Goal: Transaction & Acquisition: Obtain resource

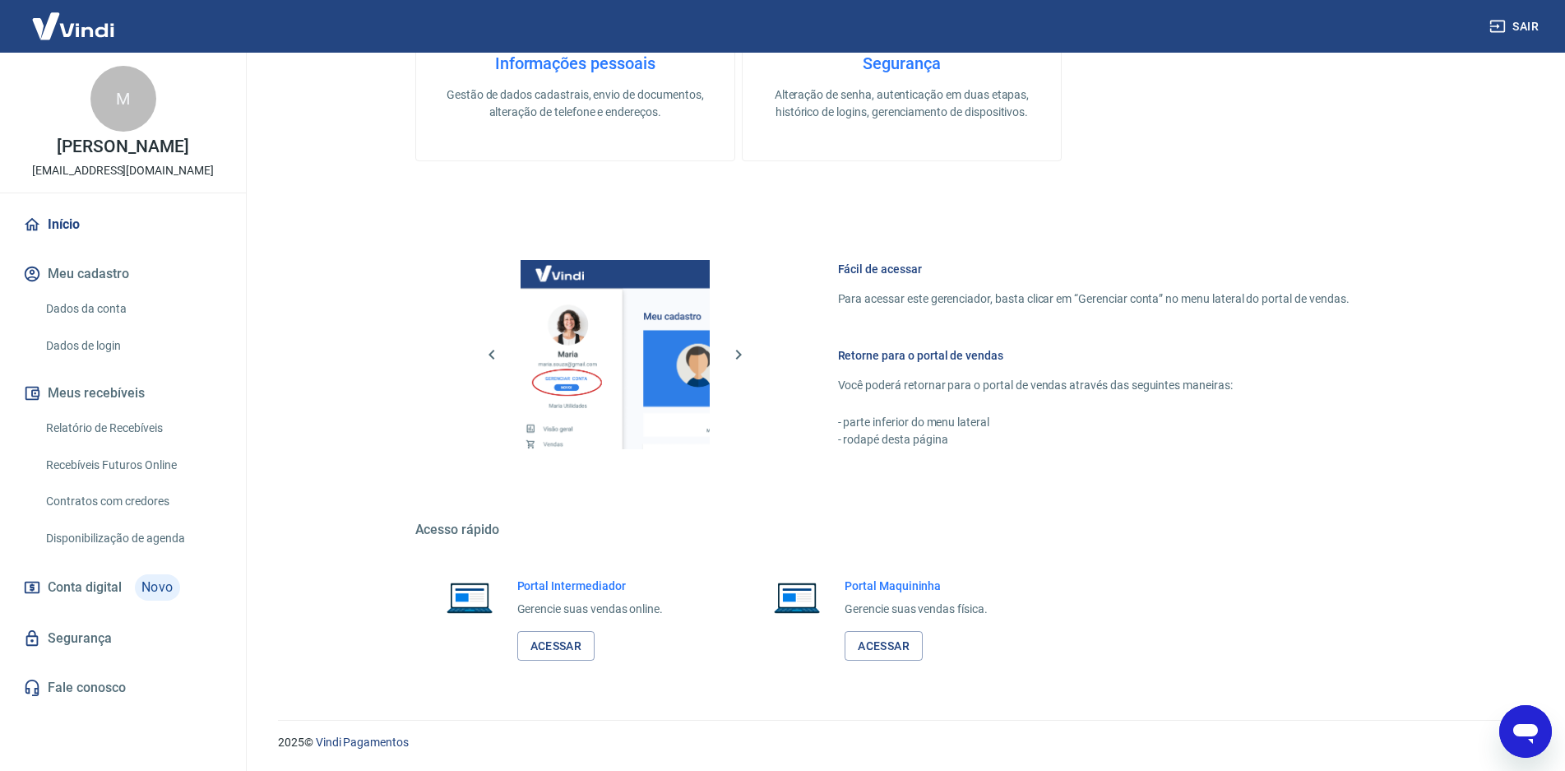
scroll to position [682, 0]
click at [117, 445] on link "Relatório de Recebíveis" at bounding box center [132, 428] width 187 height 34
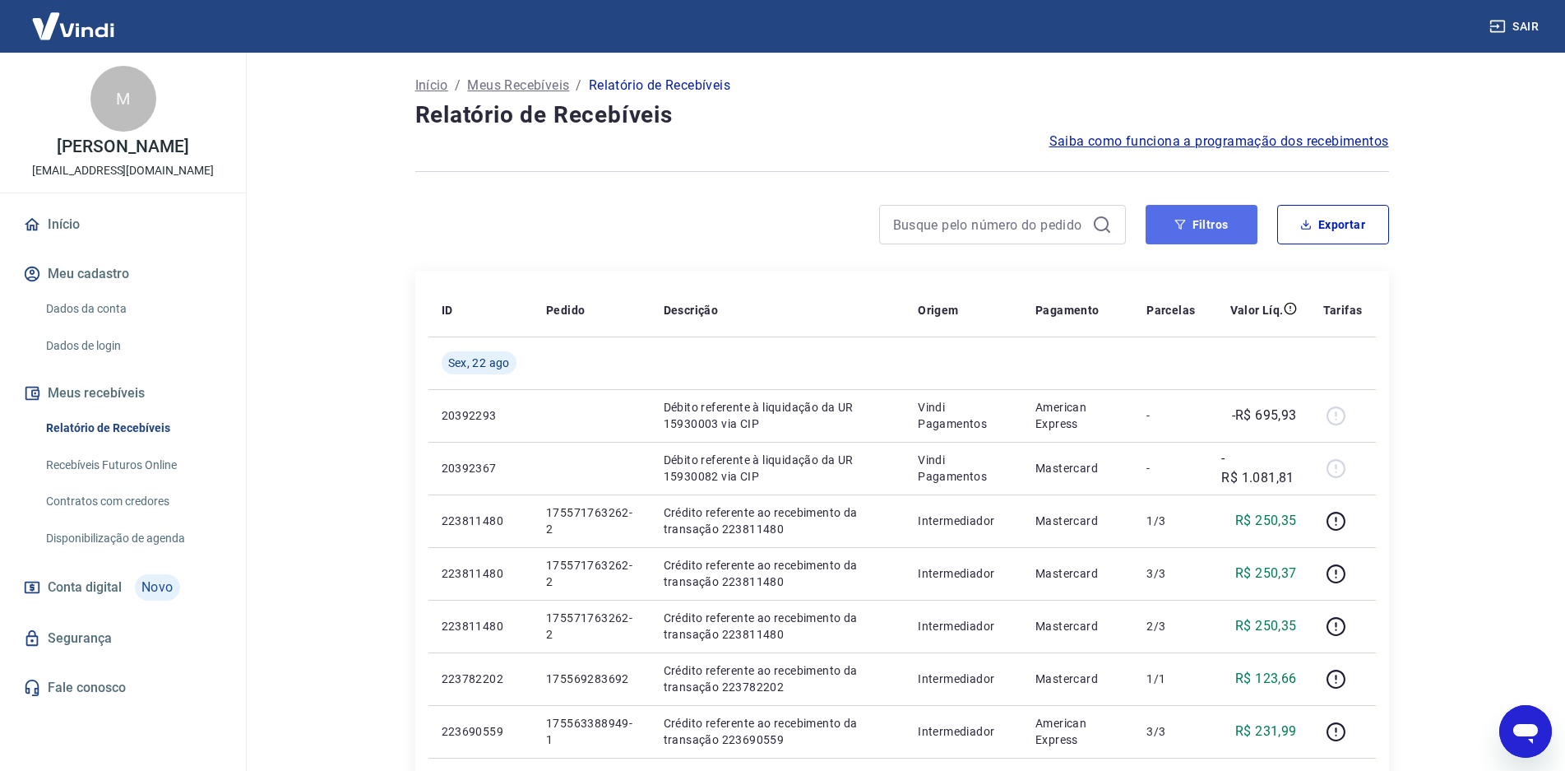
click at [1226, 224] on button "Filtros" at bounding box center [1202, 224] width 112 height 39
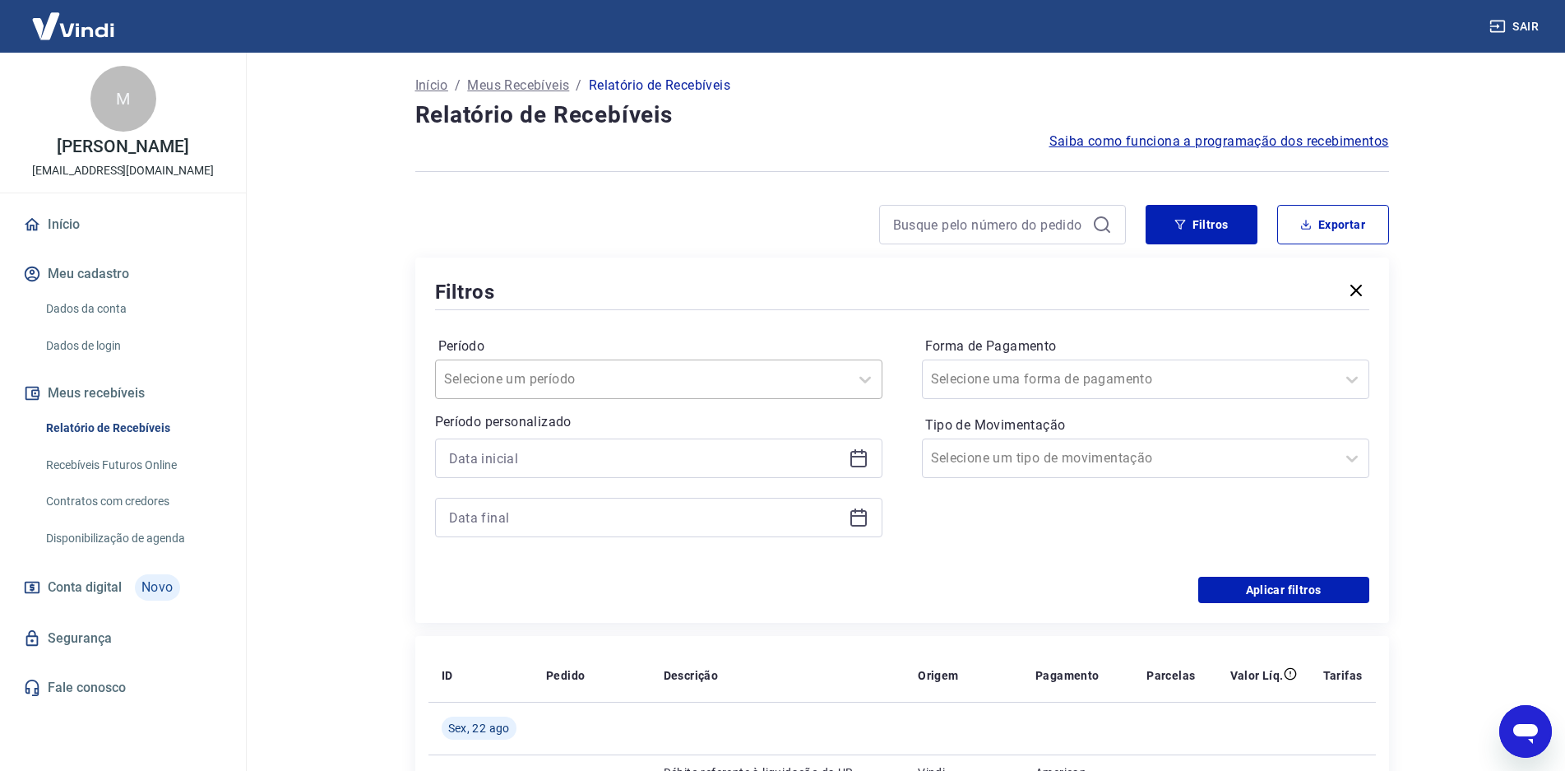
click at [732, 386] on div at bounding box center [642, 379] width 396 height 23
click at [357, 455] on main "Início / Meus Recebíveis / Relatório de Recebíveis Relatório de Recebíveis Saib…" at bounding box center [902, 412] width 1327 height 718
click at [486, 457] on input at bounding box center [645, 458] width 393 height 25
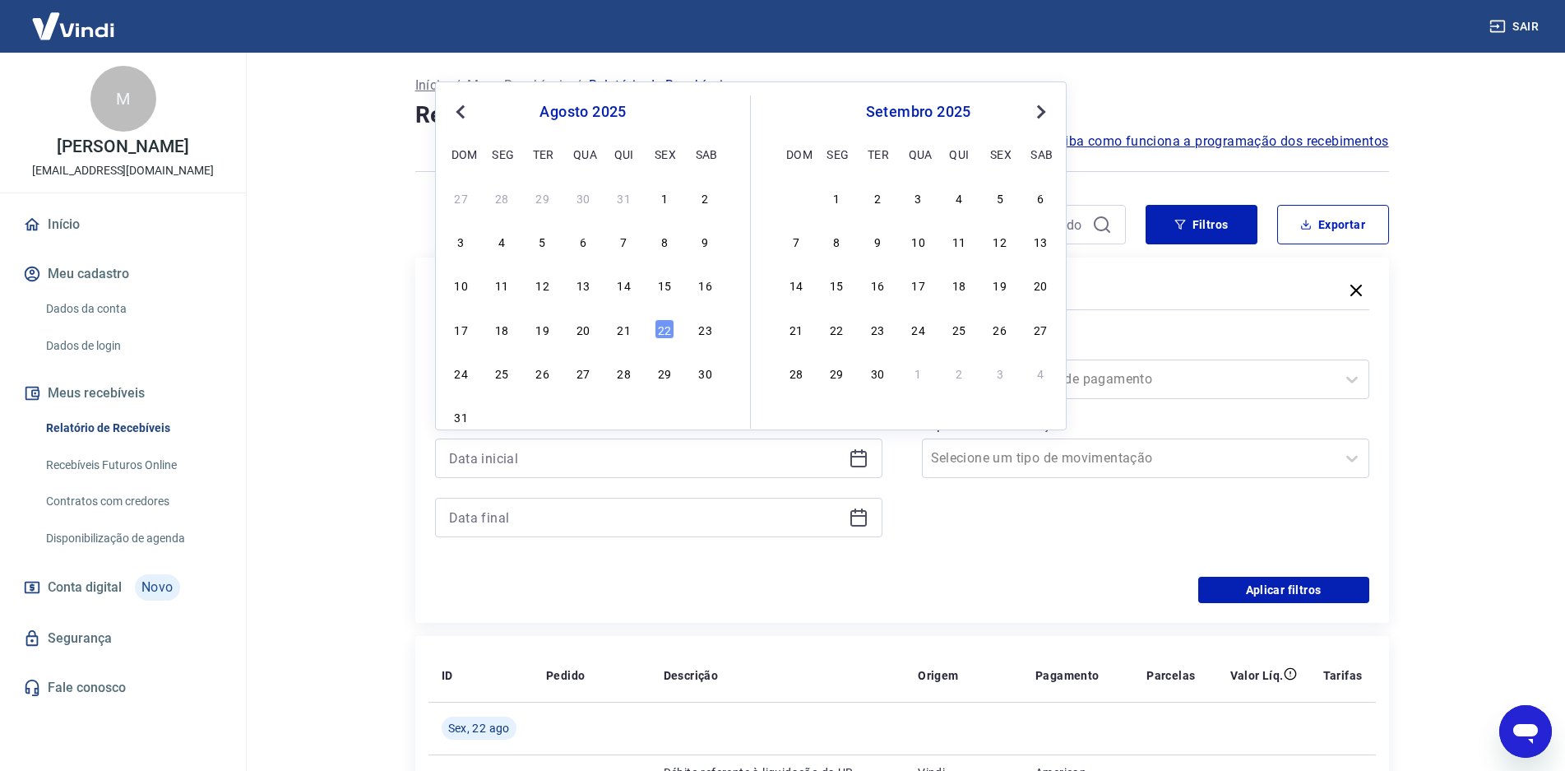
click at [664, 197] on div "1" at bounding box center [665, 198] width 20 height 20
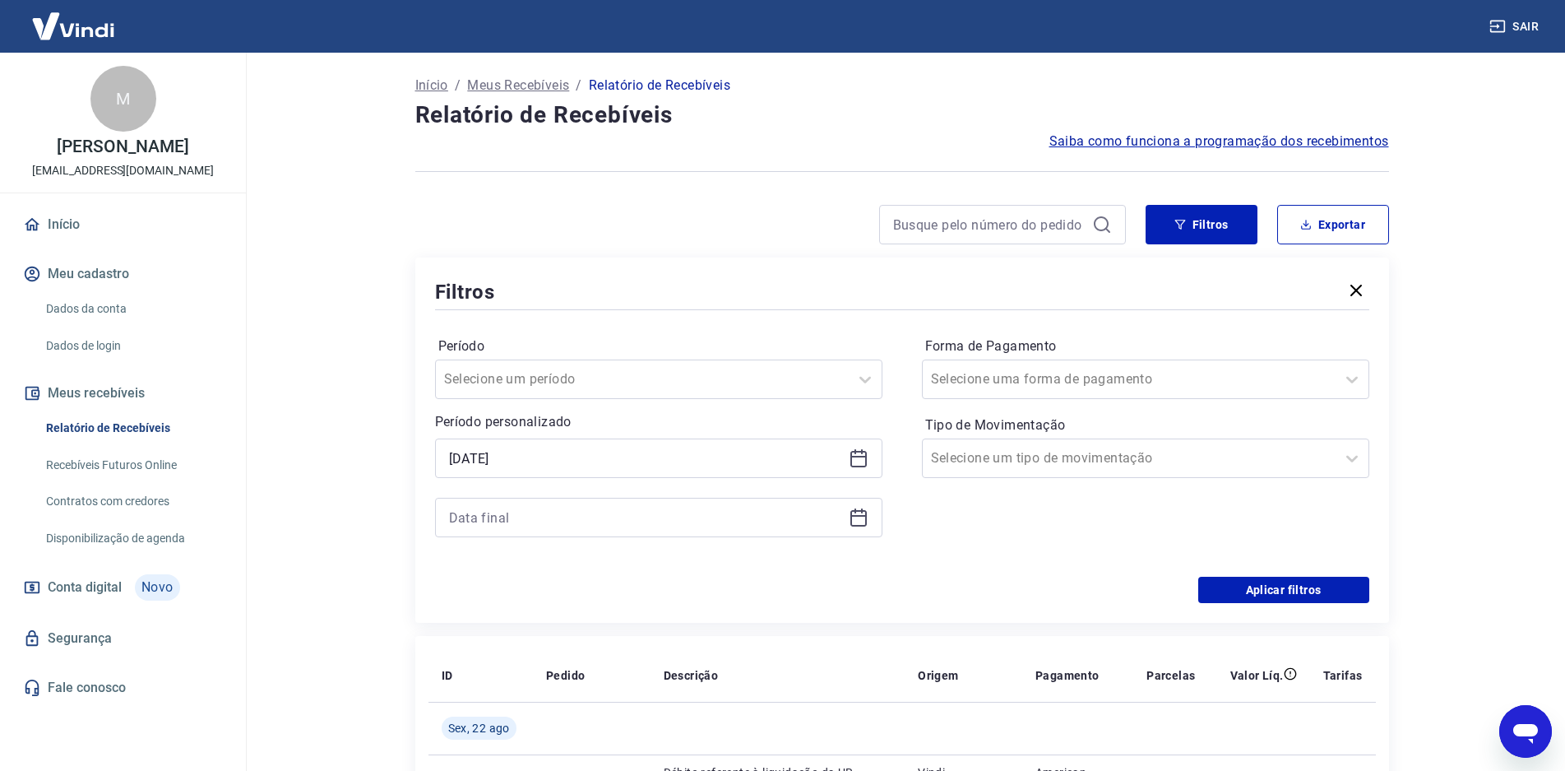
type input "[DATE]"
click at [525, 526] on input at bounding box center [645, 517] width 393 height 25
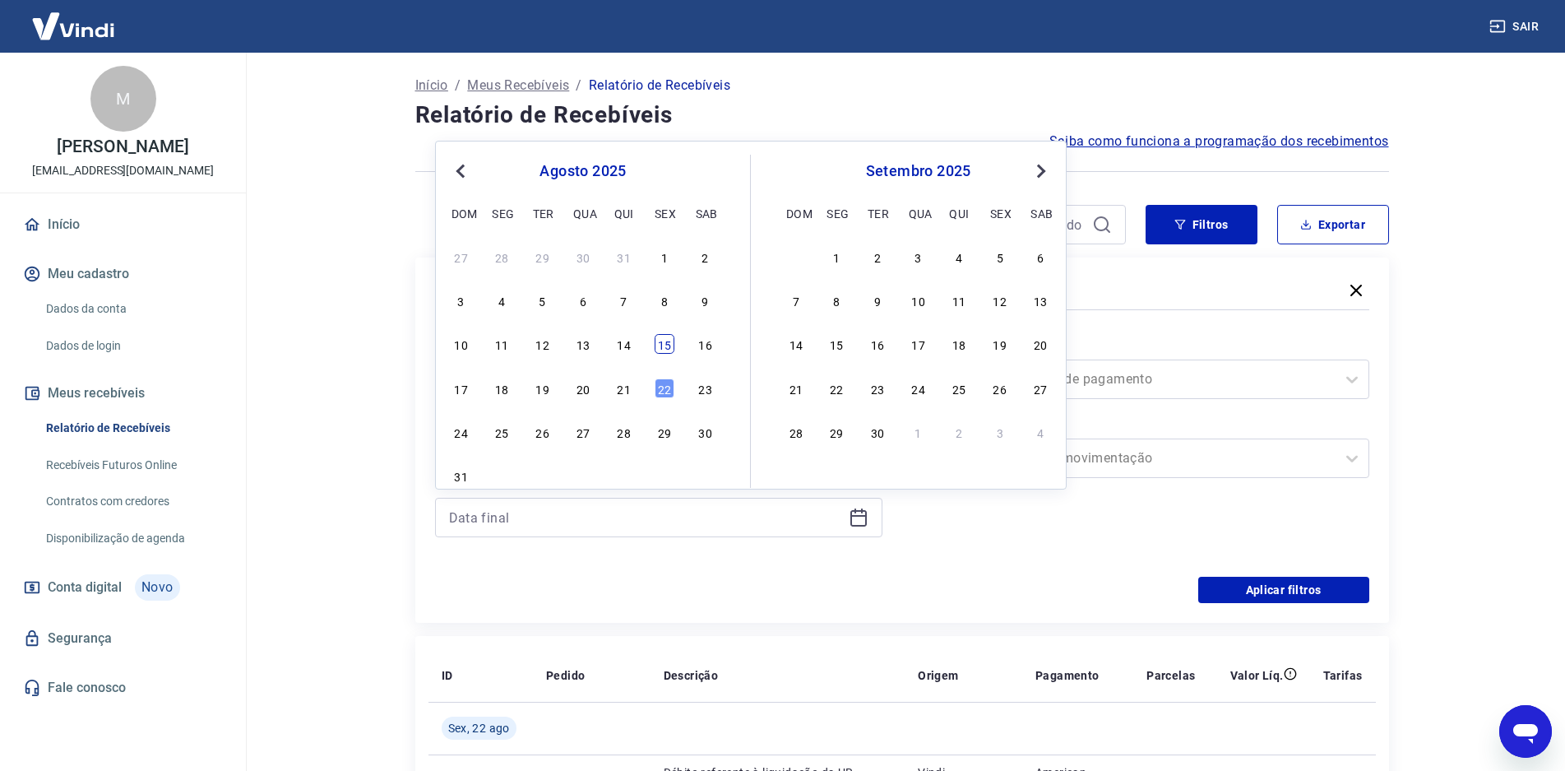
click at [661, 341] on div "15" at bounding box center [665, 344] width 20 height 20
type input "[DATE]"
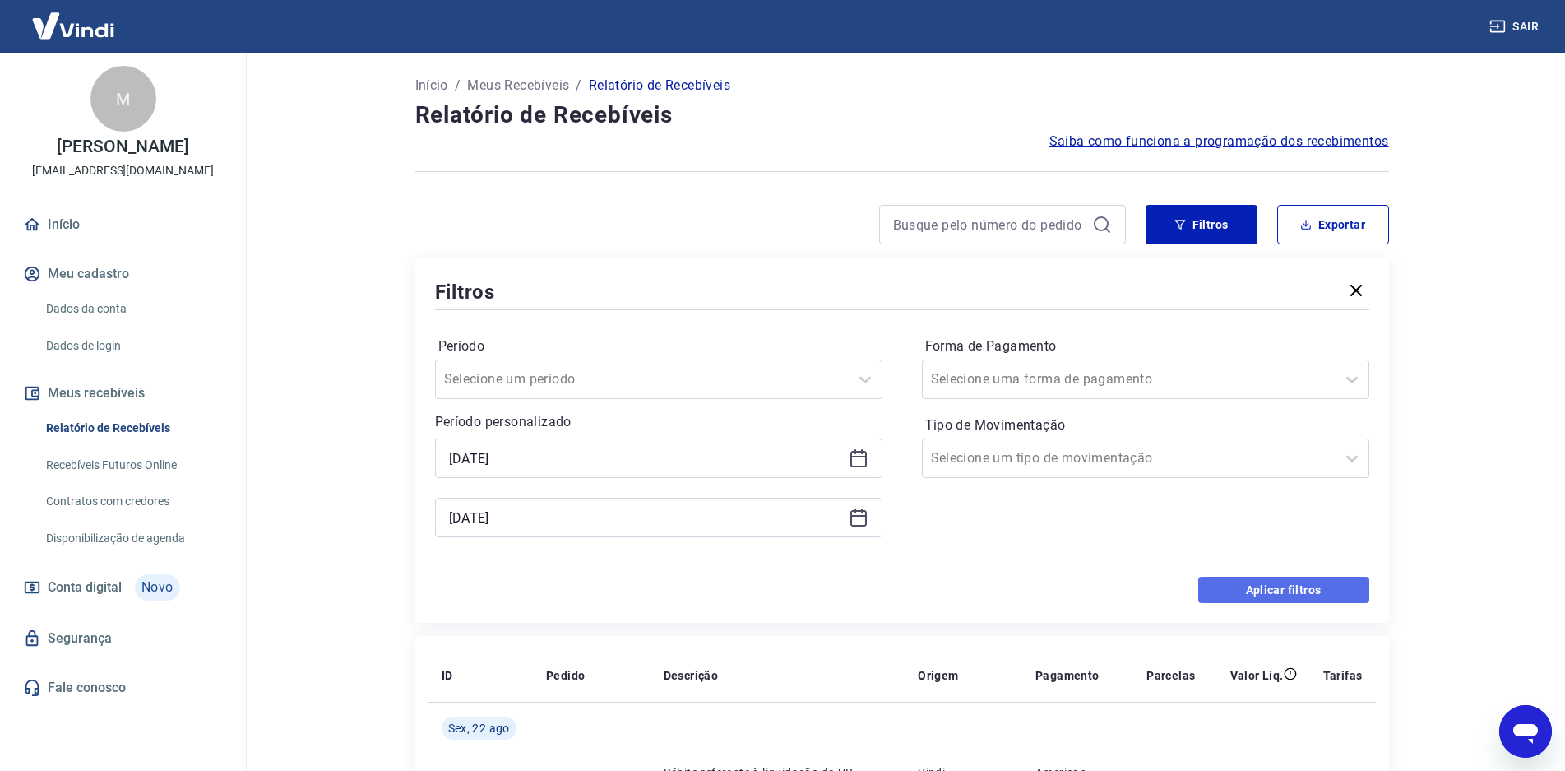
click at [1288, 587] on button "Aplicar filtros" at bounding box center [1283, 590] width 171 height 26
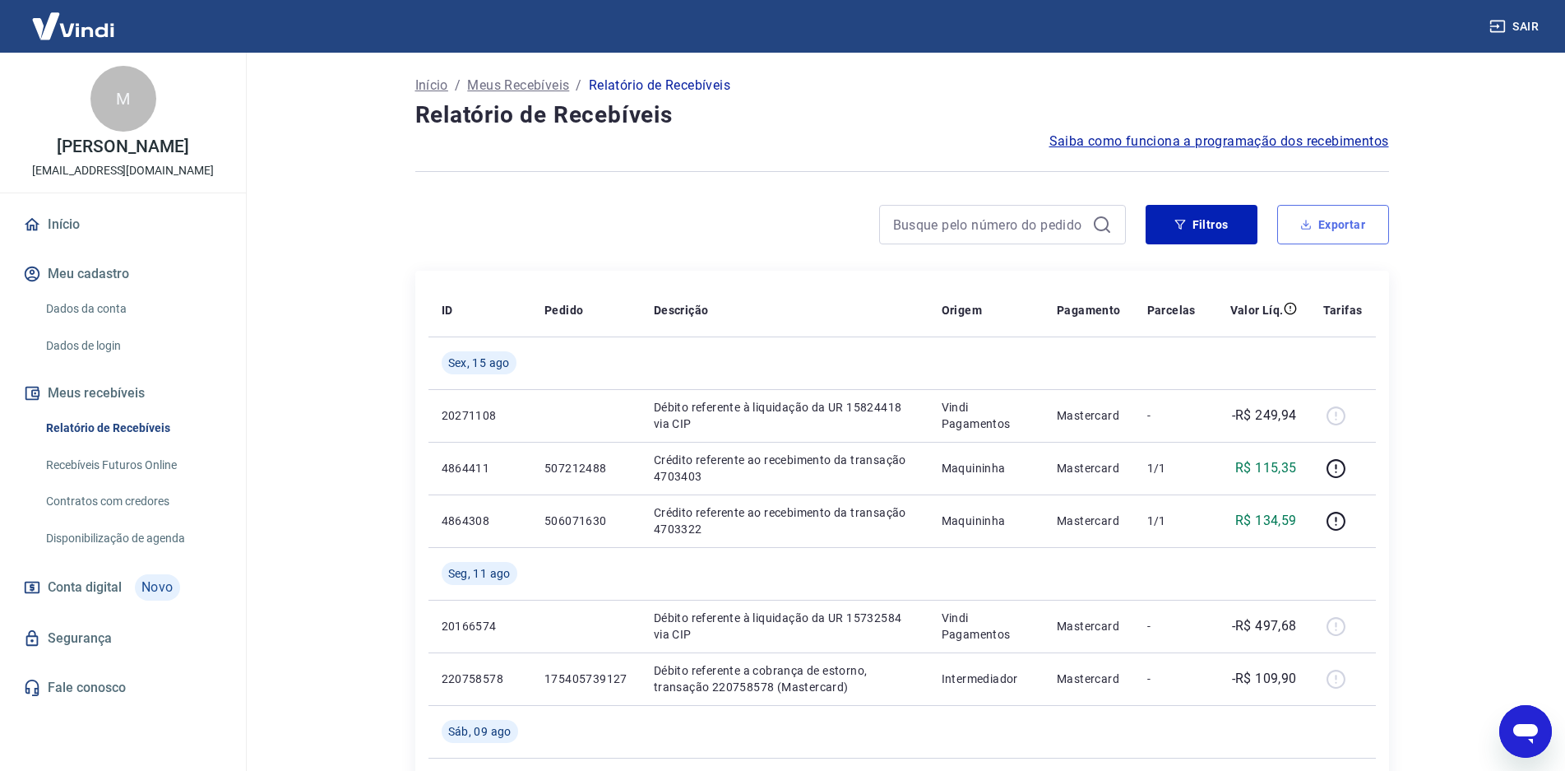
click at [1317, 230] on button "Exportar" at bounding box center [1333, 224] width 112 height 39
type input "[DATE]"
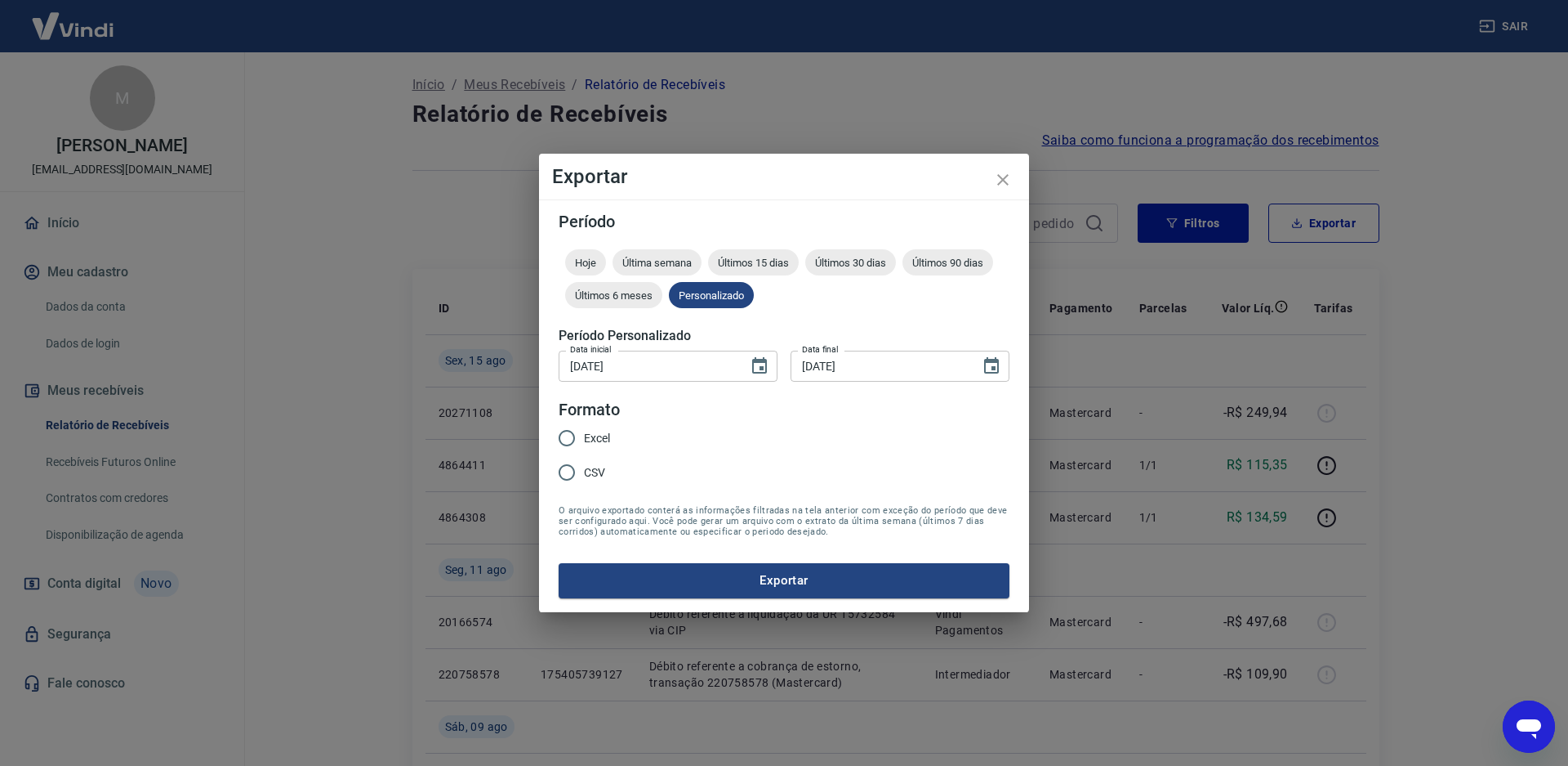
click at [564, 444] on input "Excel" at bounding box center [567, 438] width 35 height 35
radio input "true"
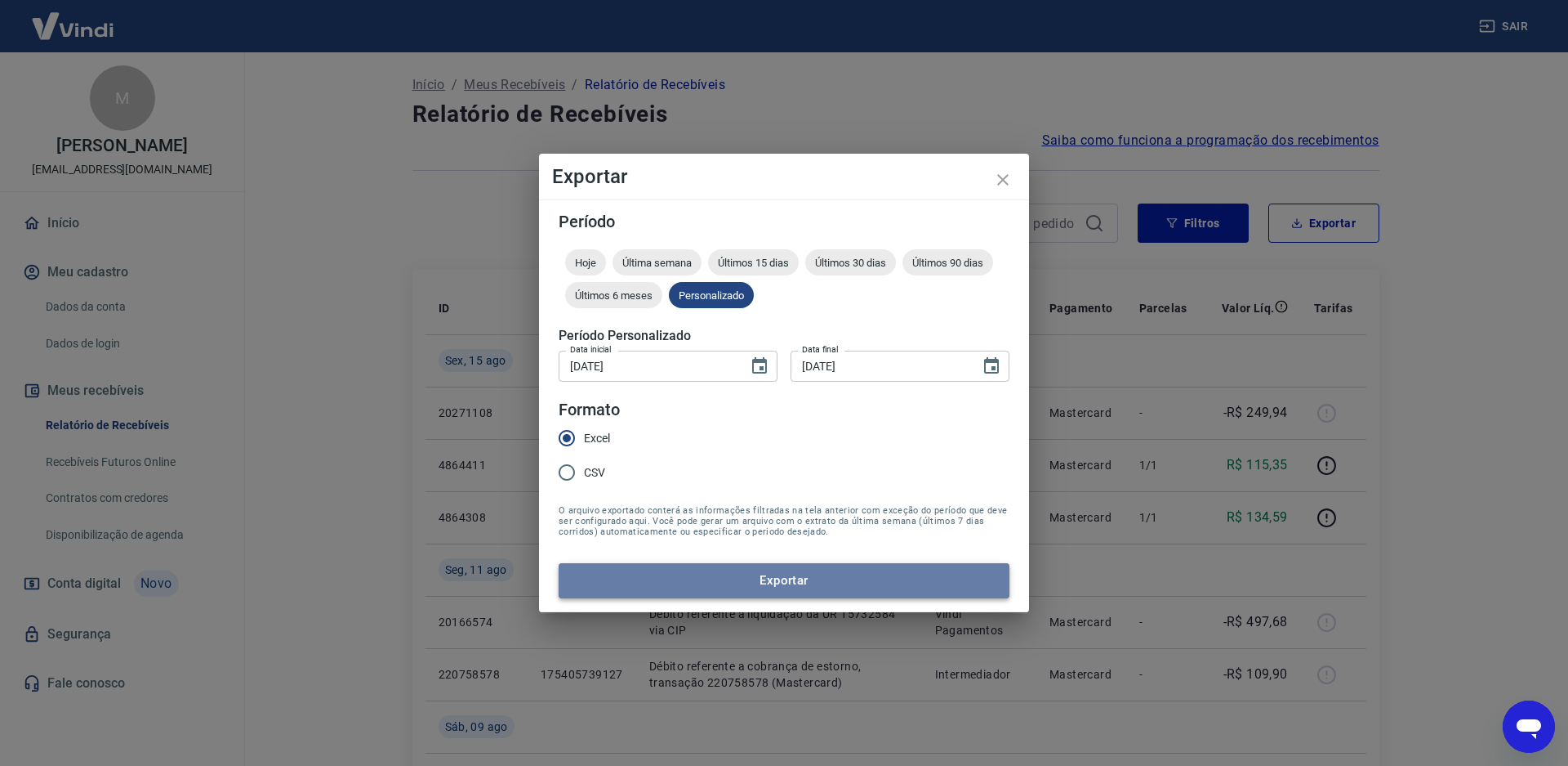
click at [669, 575] on button "Exportar" at bounding box center [784, 580] width 451 height 35
